Goal: Entertainment & Leisure: Consume media (video, audio)

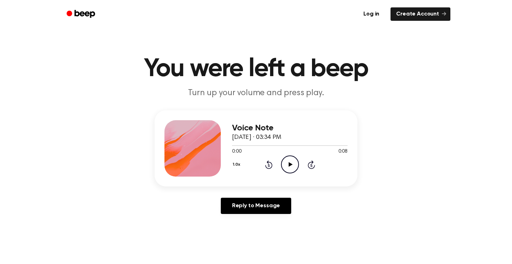
click at [293, 167] on icon "Play Audio" at bounding box center [290, 164] width 18 height 18
click at [292, 166] on icon "Play Audio" at bounding box center [290, 164] width 18 height 18
click at [290, 165] on icon at bounding box center [291, 164] width 4 height 5
